Goal: Entertainment & Leisure: Browse casually

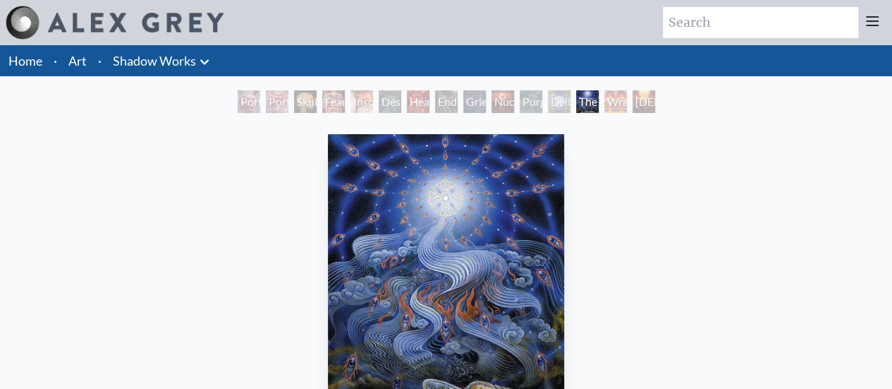
click at [294, 95] on div "Skull Fetus" at bounding box center [305, 101] width 23 height 23
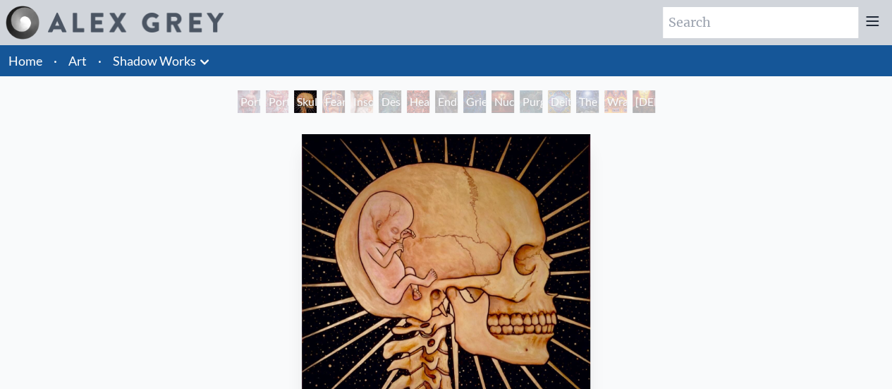
click at [365, 97] on div "Insomnia" at bounding box center [362, 101] width 23 height 23
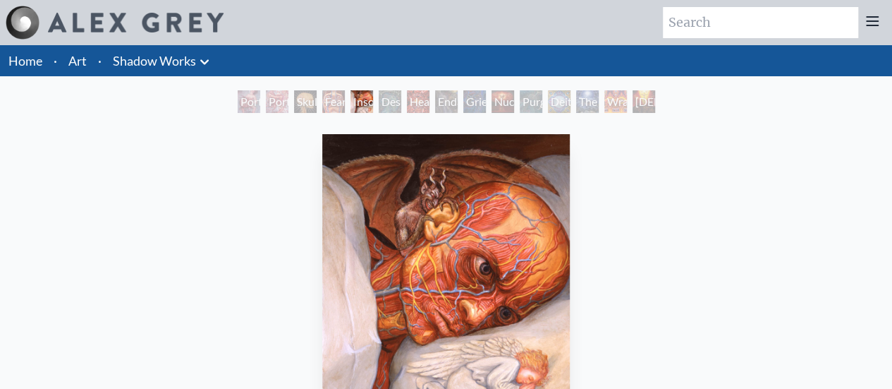
click at [401, 99] on div "Despair" at bounding box center [390, 101] width 23 height 23
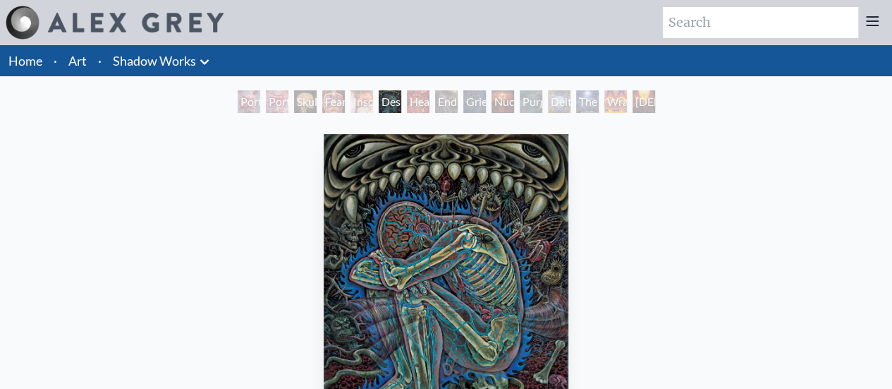
click at [454, 99] on div "Endarkenment" at bounding box center [446, 101] width 23 height 23
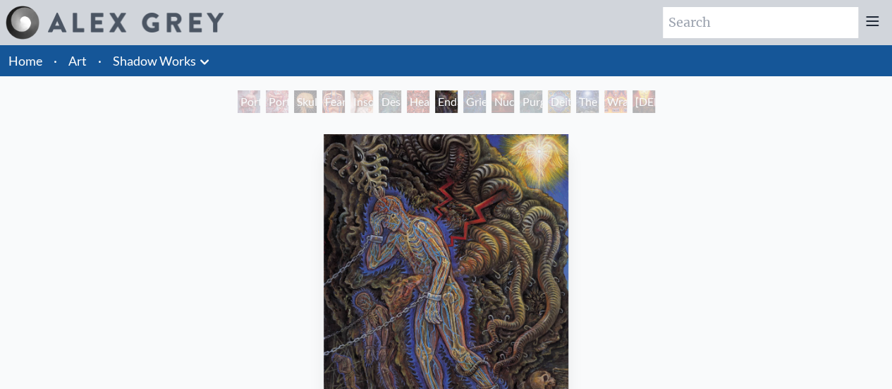
click at [458, 102] on div "Endarkenment" at bounding box center [446, 101] width 23 height 23
click at [514, 102] on div "Nuclear Crucifixion" at bounding box center [503, 101] width 23 height 23
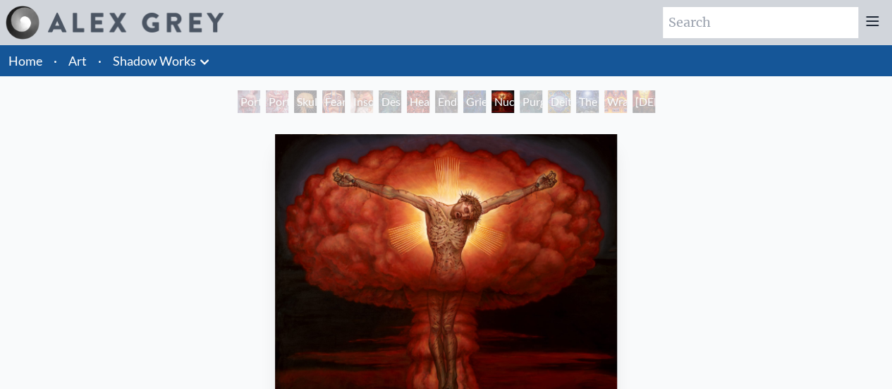
click at [565, 105] on div "Deities & Demons Drinking from the Milky Pool" at bounding box center [559, 101] width 23 height 23
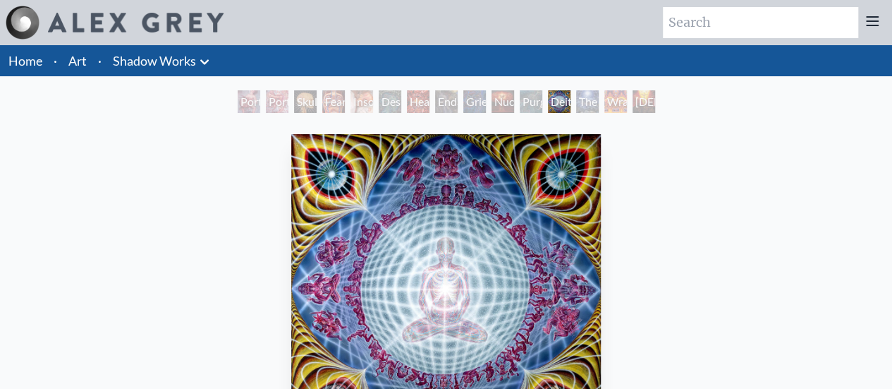
click at [571, 106] on div "Deities & Demons Drinking from the Milky Pool" at bounding box center [559, 101] width 23 height 23
